Goal: Information Seeking & Learning: Find specific page/section

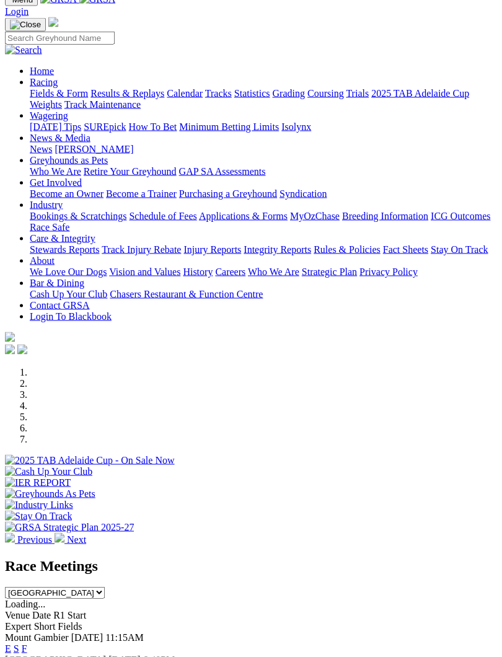
scroll to position [85, 0]
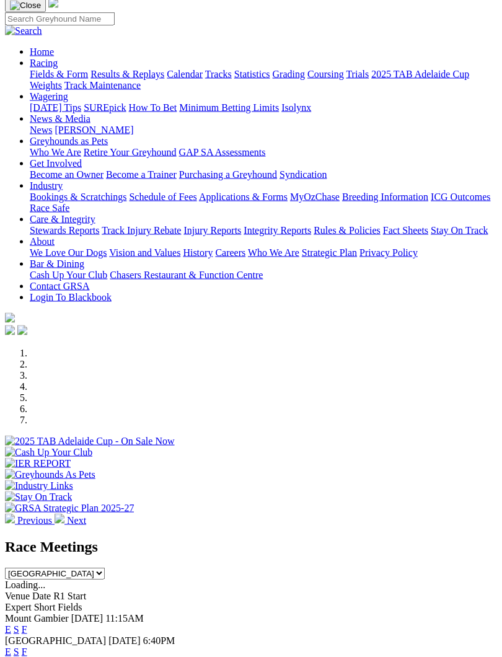
scroll to position [0, 0]
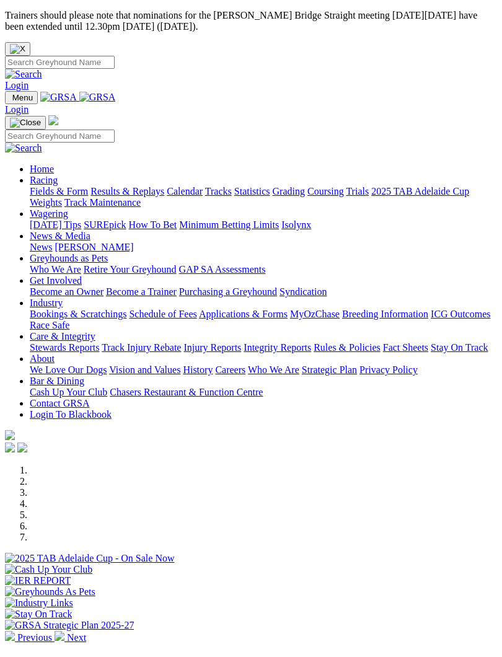
select select "TAS"
click at [10, 100] on img "Toggle navigation" at bounding box center [10, 100] width 0 height 0
click at [58, 175] on link "Racing" at bounding box center [44, 180] width 28 height 11
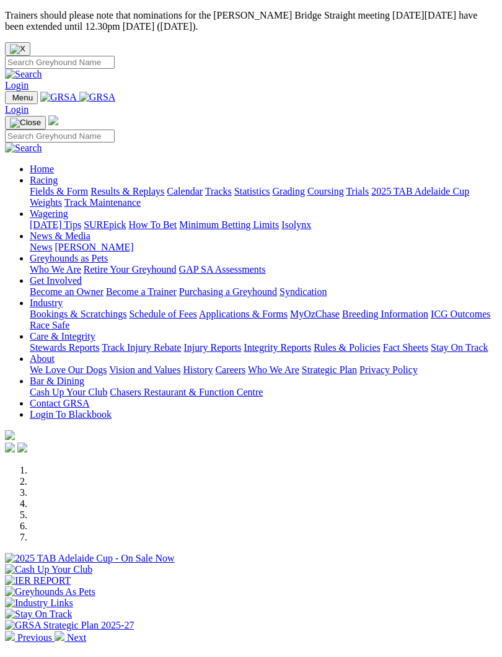
click at [41, 118] on img "Toggle navigation" at bounding box center [25, 123] width 31 height 10
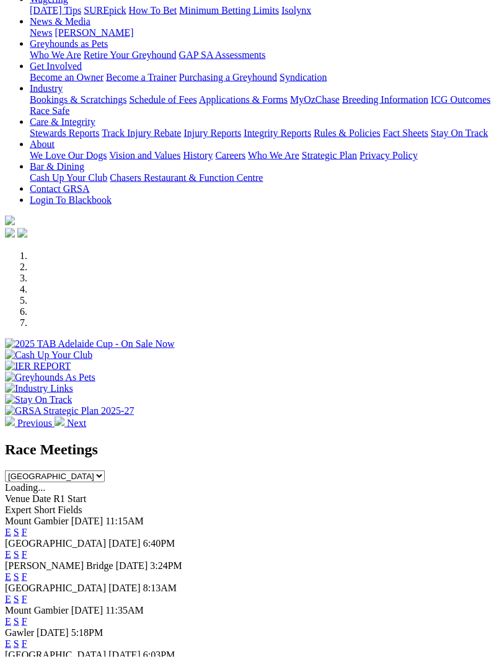
scroll to position [215, 0]
click at [105, 470] on select "[GEOGRAPHIC_DATA] [GEOGRAPHIC_DATA] [GEOGRAPHIC_DATA] [GEOGRAPHIC_DATA] [GEOGRA…" at bounding box center [55, 476] width 100 height 12
select select "TAS"
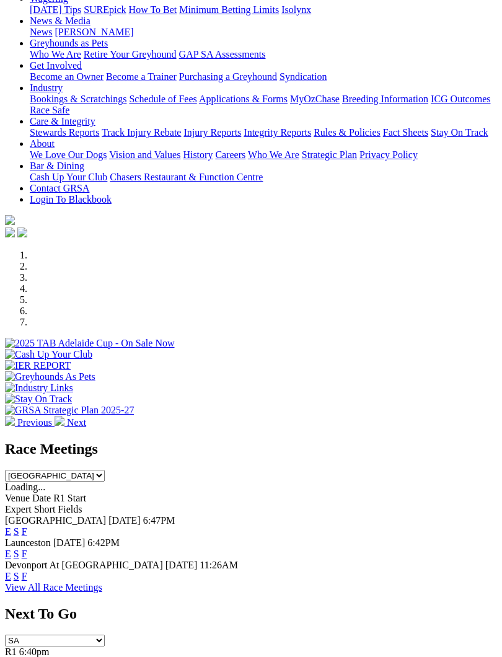
click at [27, 549] on link "F" at bounding box center [25, 554] width 6 height 11
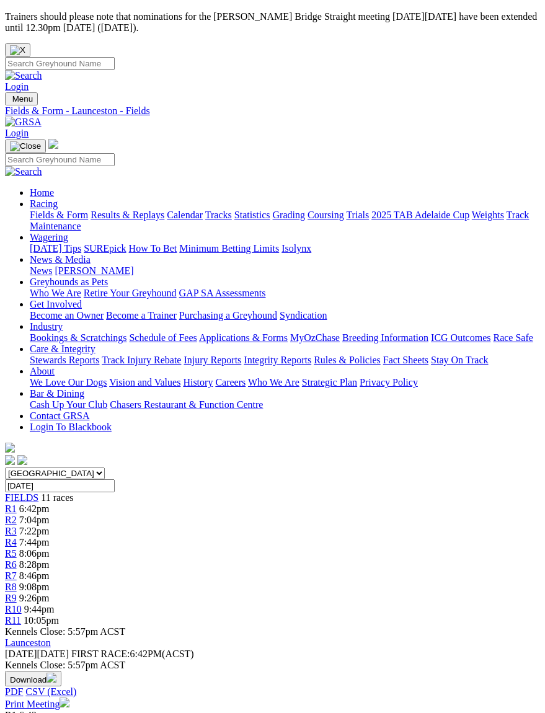
scroll to position [0, 7]
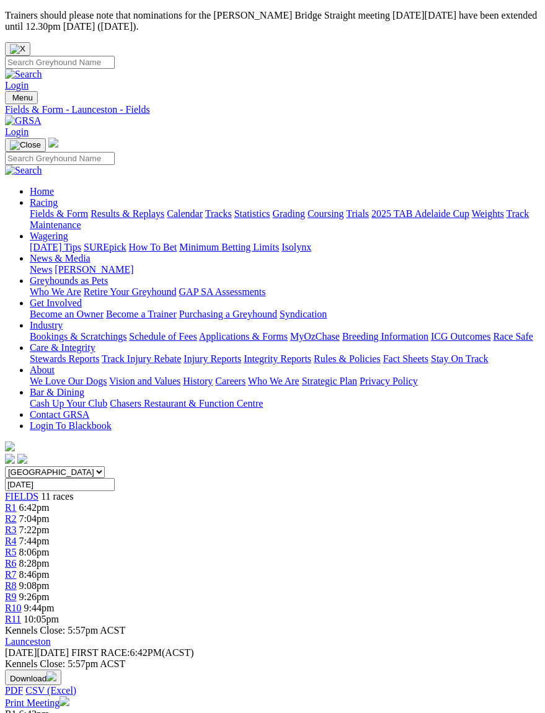
click at [115, 478] on input "Monday, 1 Sep 2025" at bounding box center [60, 484] width 110 height 13
type input "Tuesday, 2 Sep 2025"
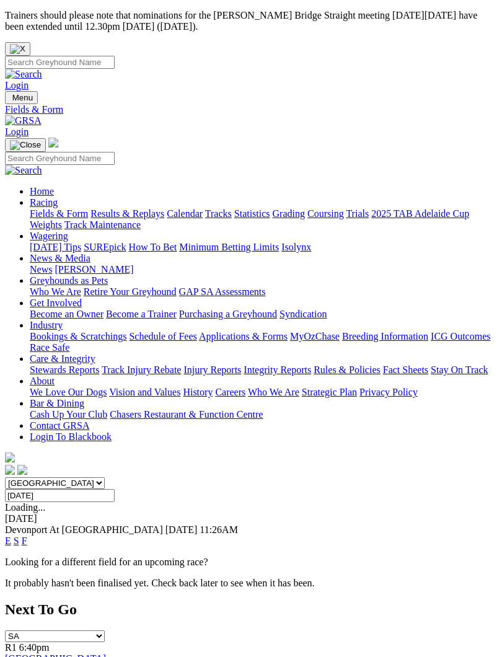
click at [27, 536] on link "F" at bounding box center [25, 541] width 6 height 11
